Goal: Task Accomplishment & Management: Use online tool/utility

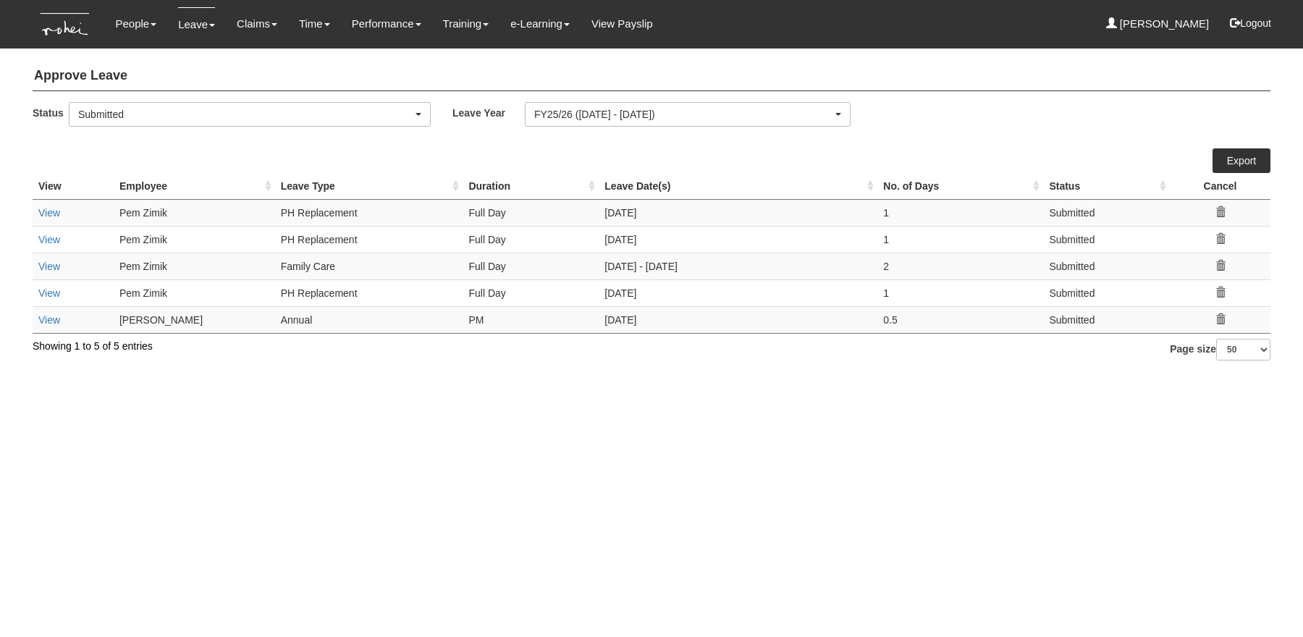
select select "50"
click at [51, 318] on link "View" at bounding box center [49, 320] width 22 height 12
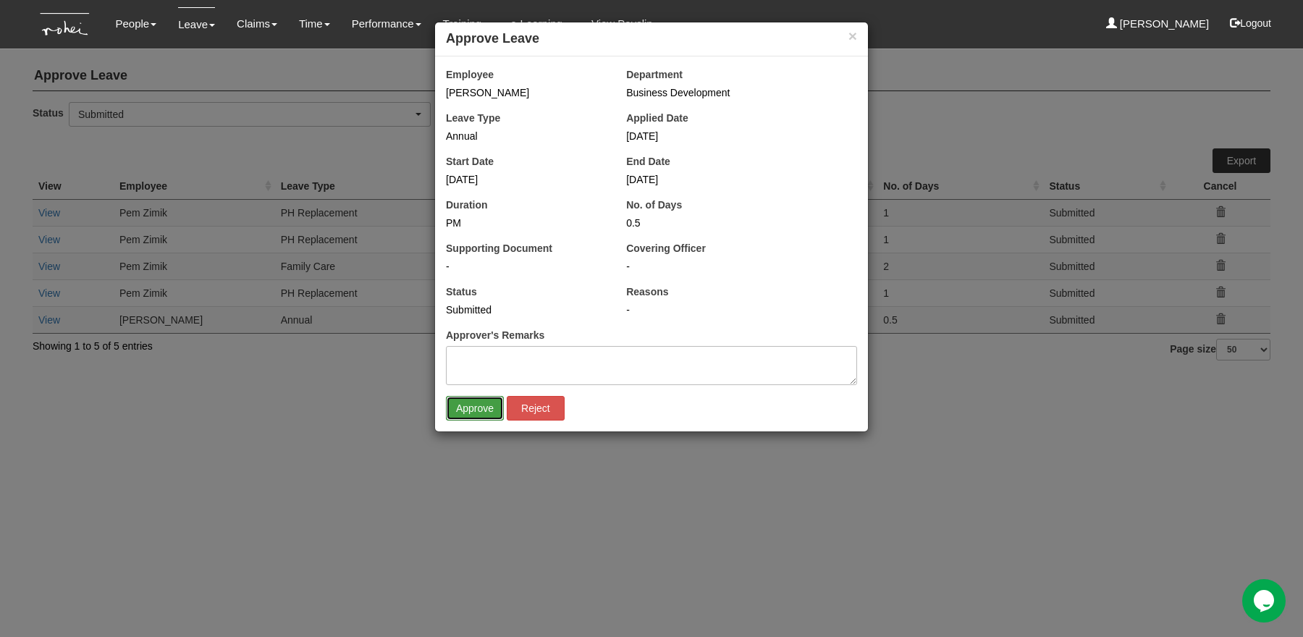
click at [467, 407] on input "Approve" at bounding box center [475, 408] width 58 height 25
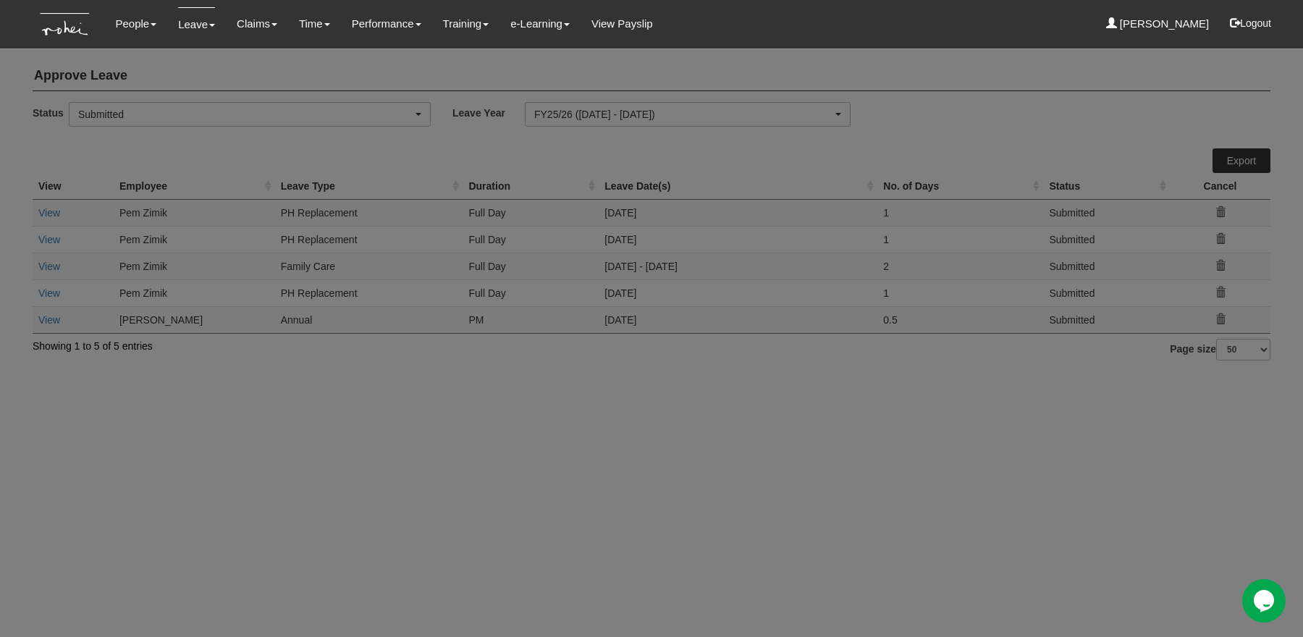
select select "50"
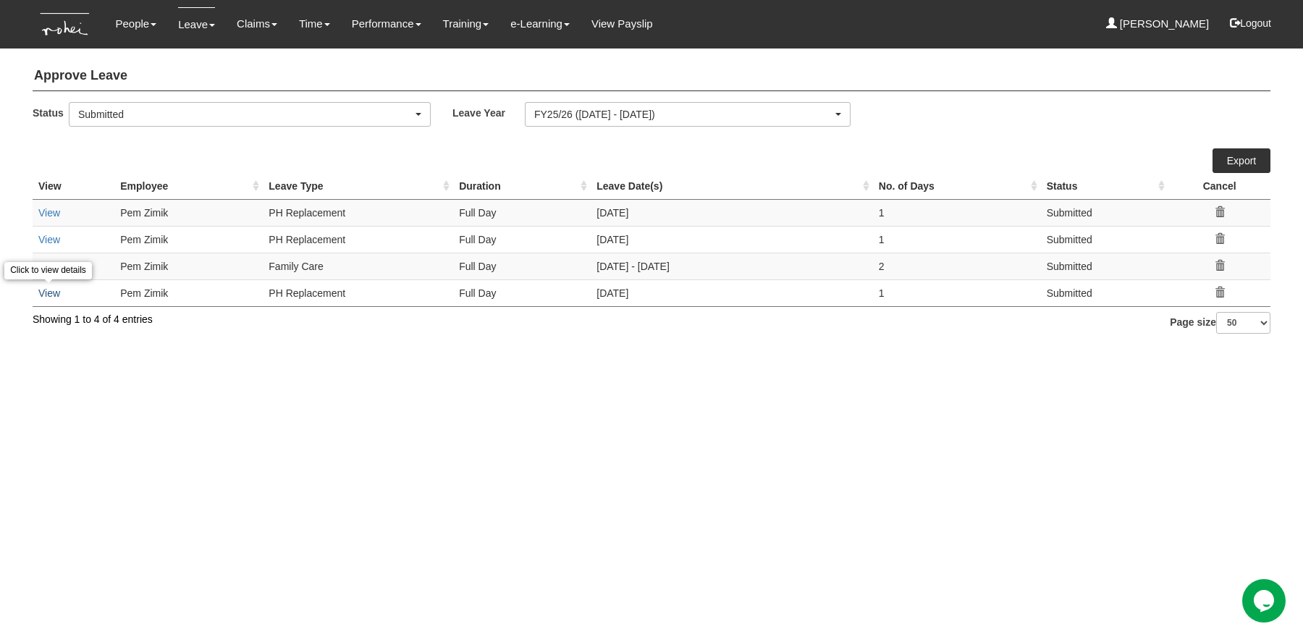
click at [47, 294] on link "View" at bounding box center [49, 293] width 22 height 12
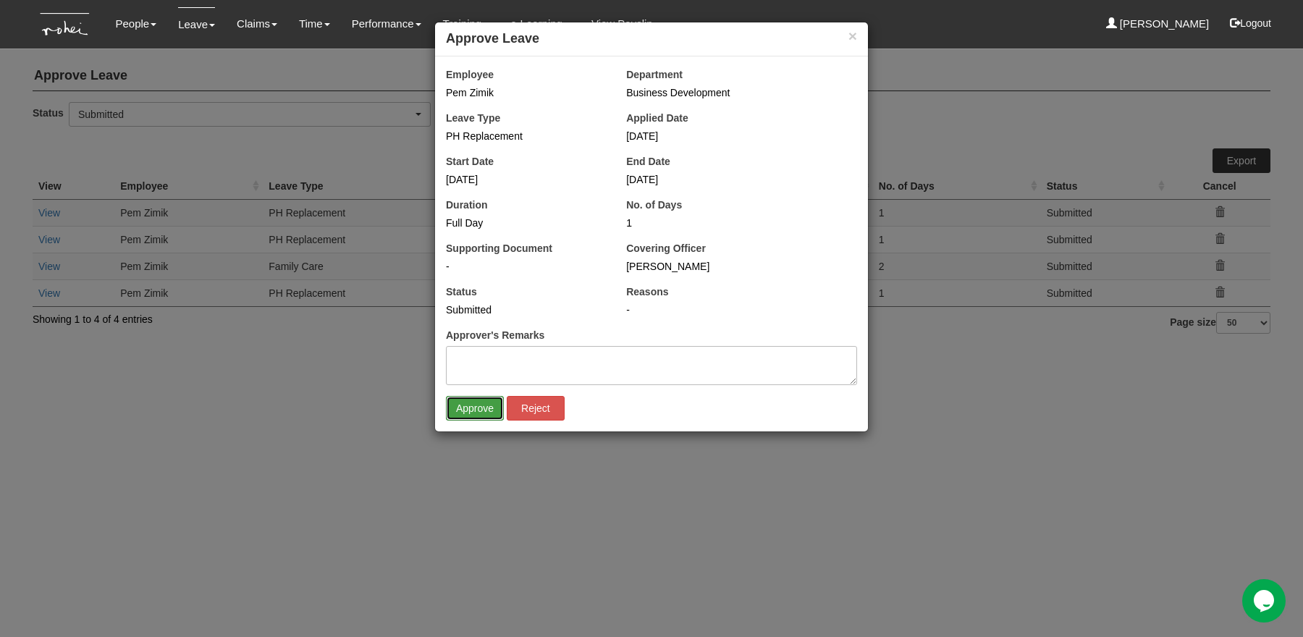
click at [467, 402] on input "Approve" at bounding box center [475, 408] width 58 height 25
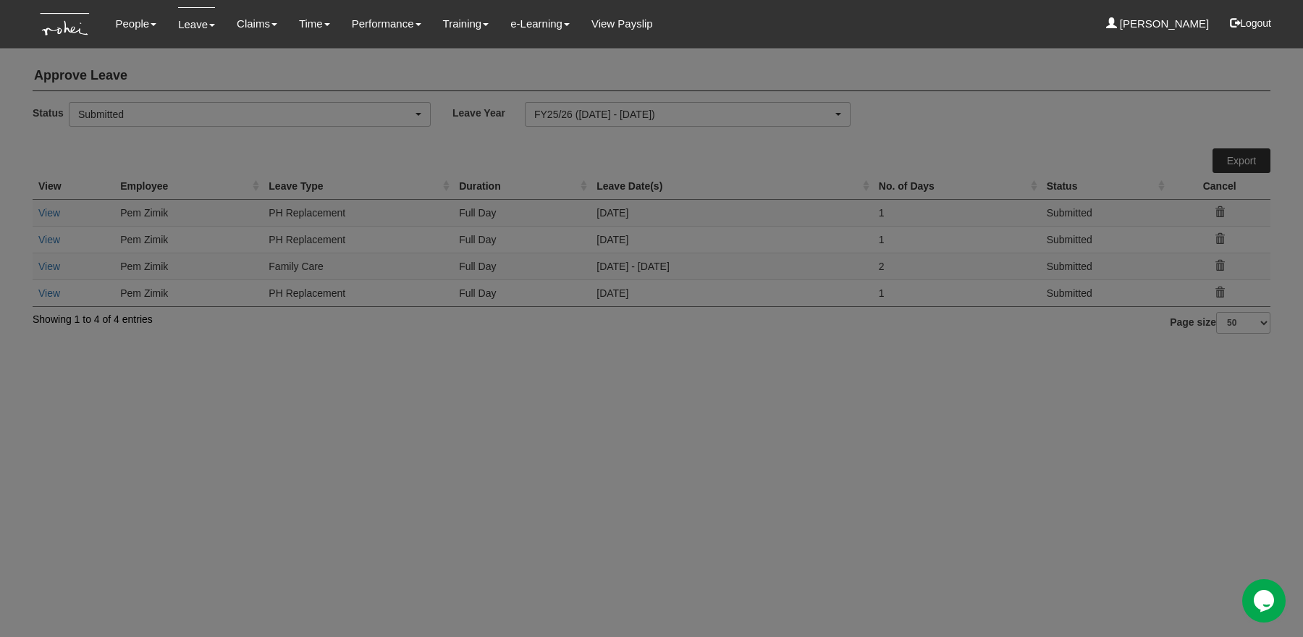
select select "50"
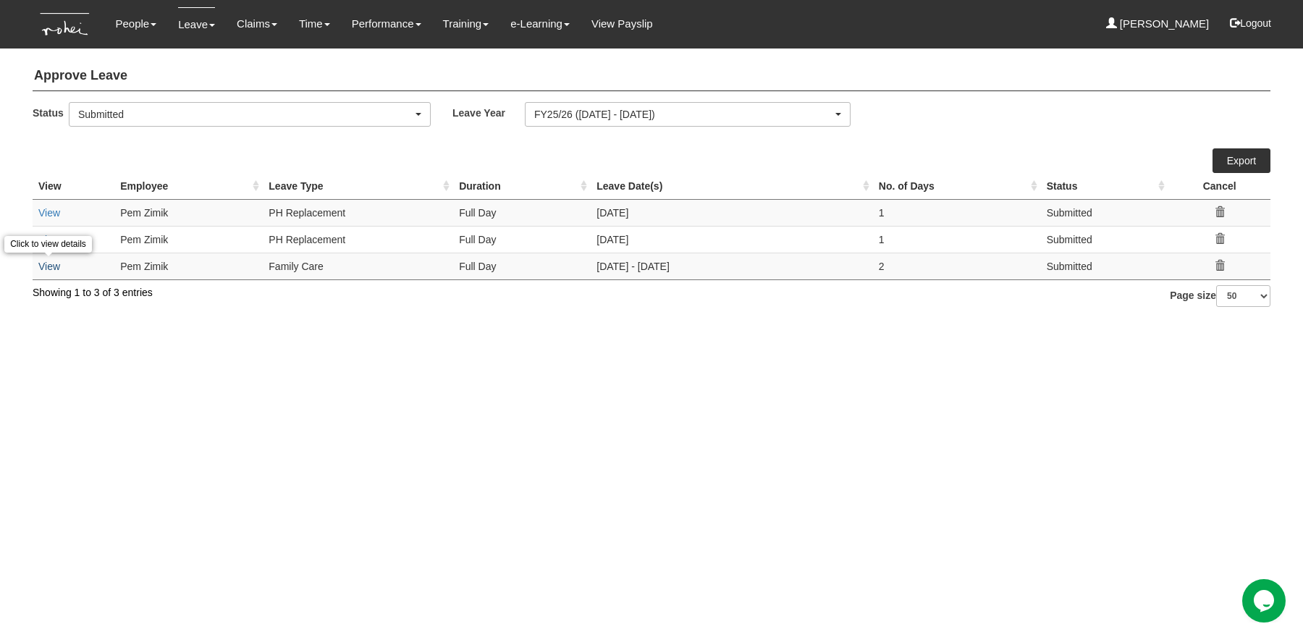
click at [45, 264] on link "View" at bounding box center [49, 267] width 22 height 12
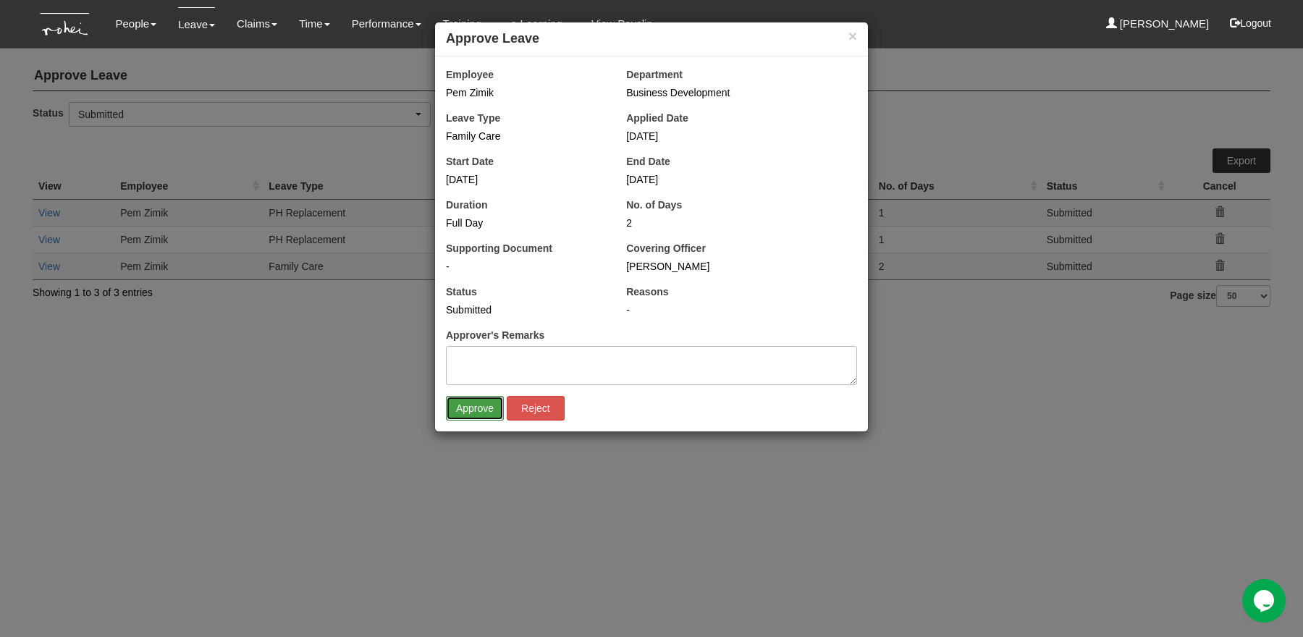
click at [477, 402] on input "Approve" at bounding box center [475, 408] width 58 height 25
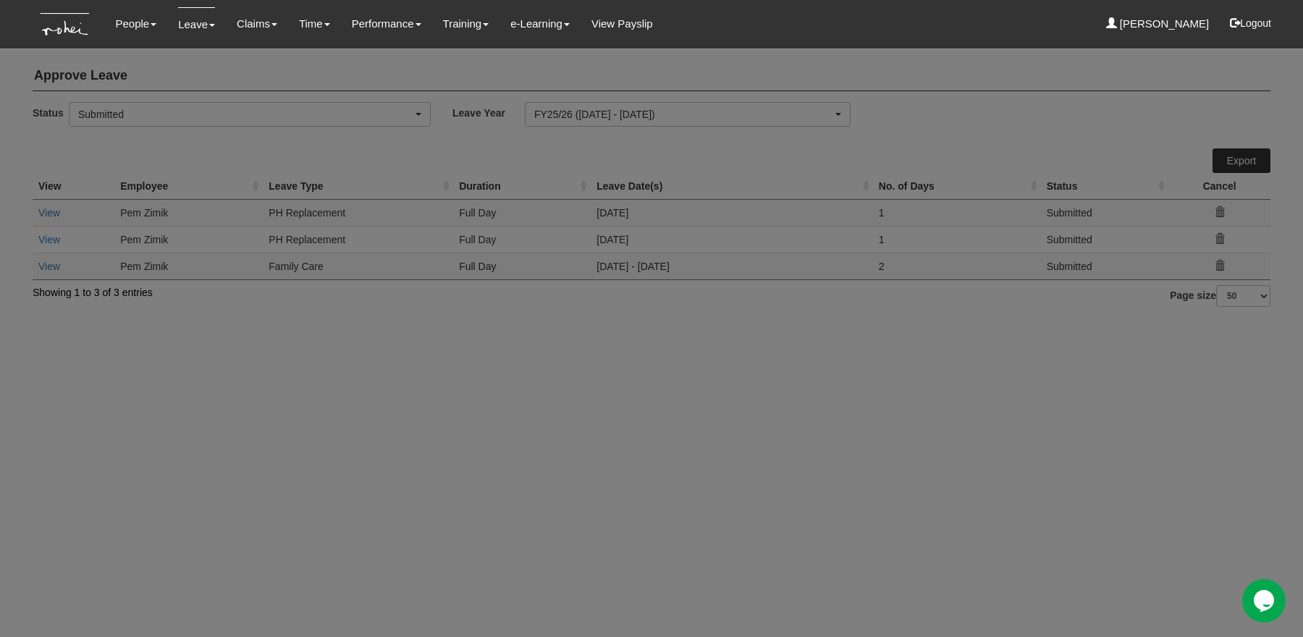
select select "50"
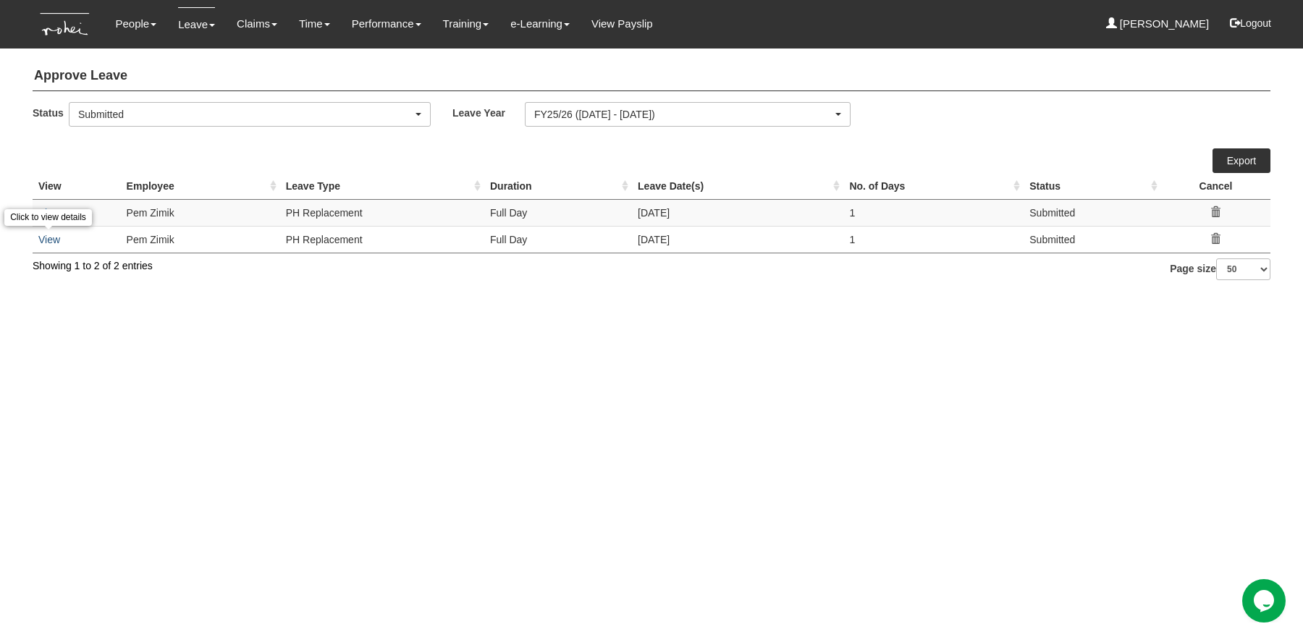
click at [47, 237] on link "View" at bounding box center [49, 240] width 22 height 12
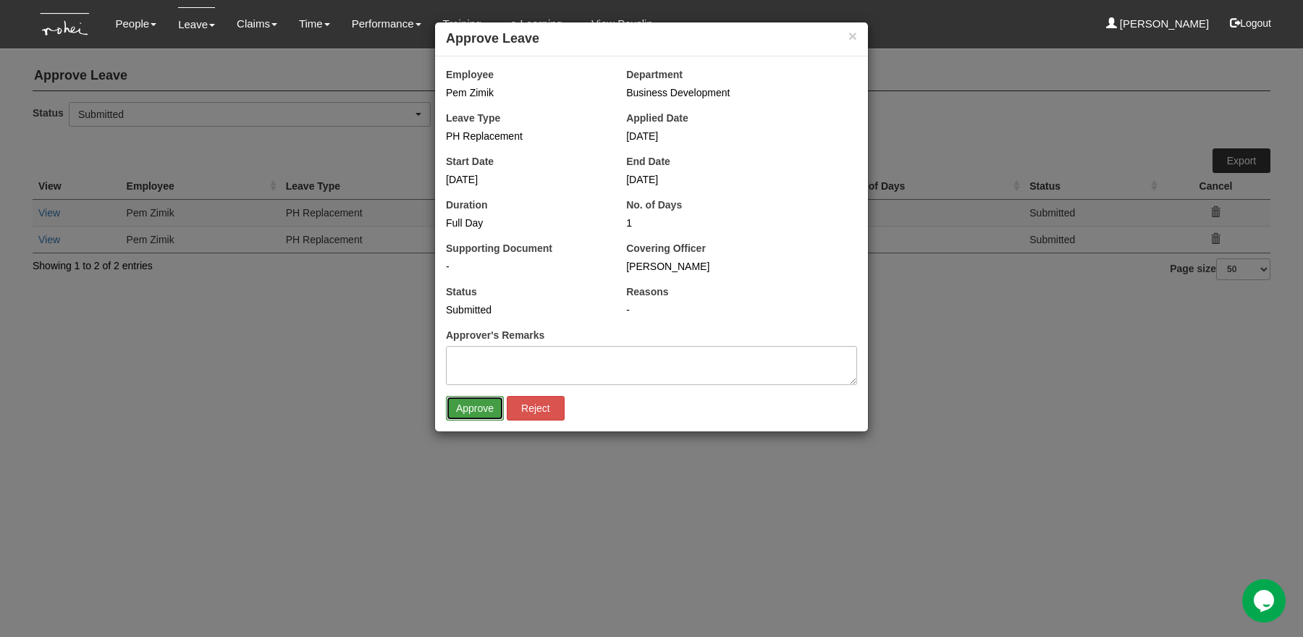
click at [486, 410] on input "Approve" at bounding box center [475, 408] width 58 height 25
select select "50"
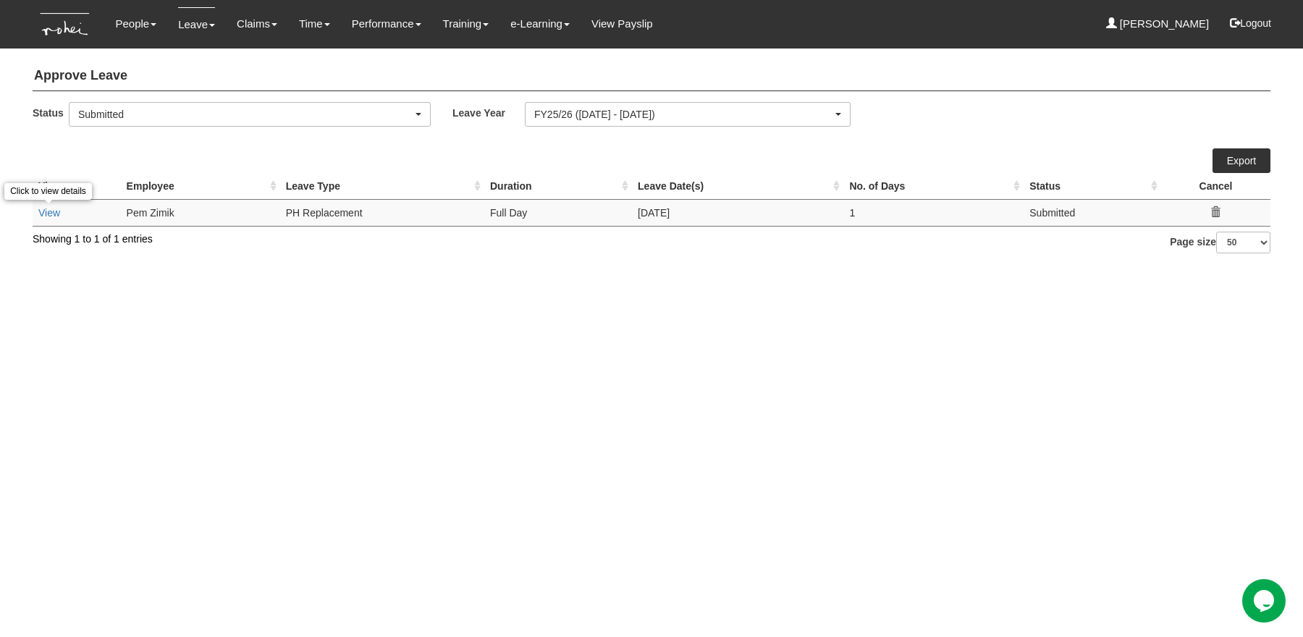
click at [43, 211] on link "View" at bounding box center [49, 213] width 22 height 12
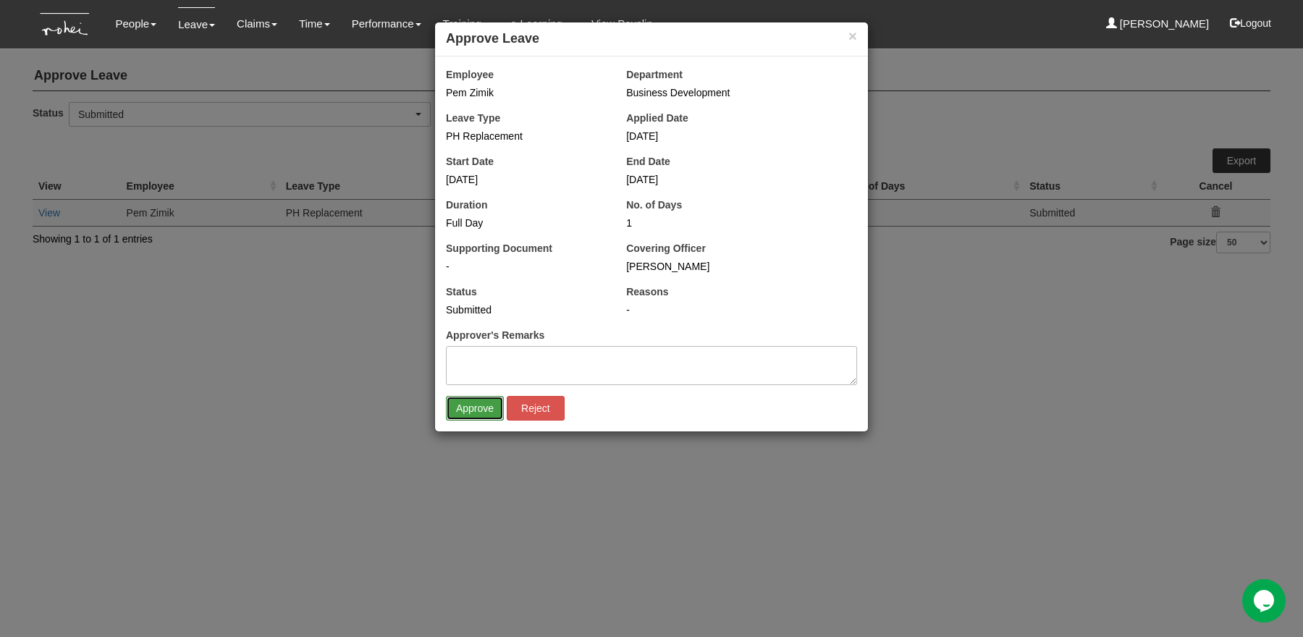
click at [486, 405] on input "Approve" at bounding box center [475, 408] width 58 height 25
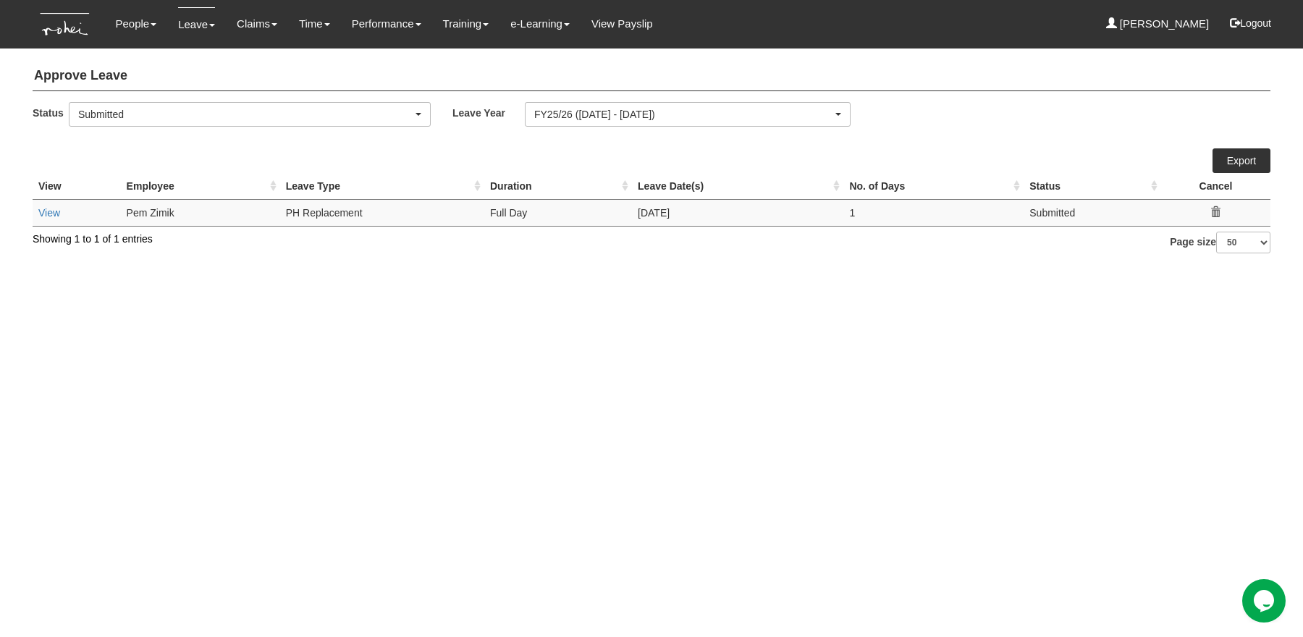
select select "50"
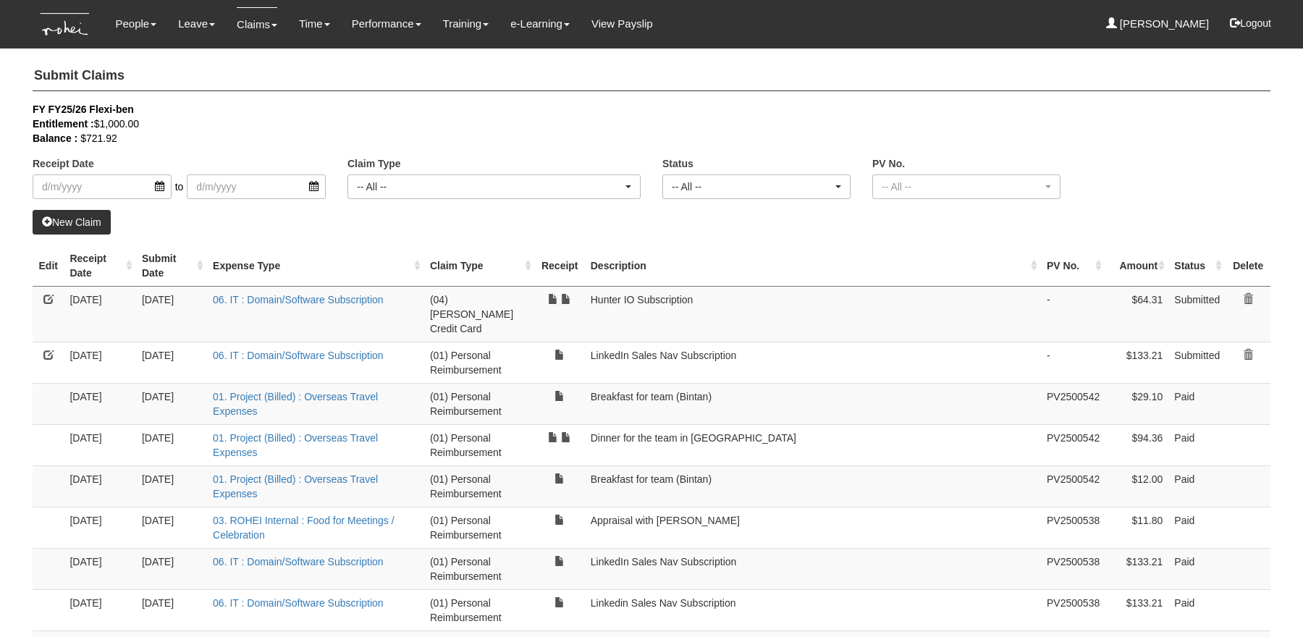
select select "50"
